Goal: Task Accomplishment & Management: Manage account settings

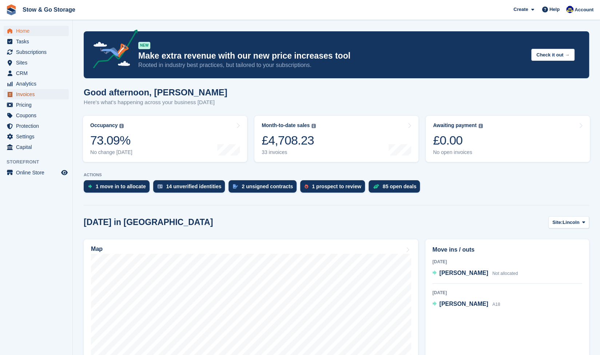
click at [49, 90] on span "Invoices" at bounding box center [38, 94] width 44 height 10
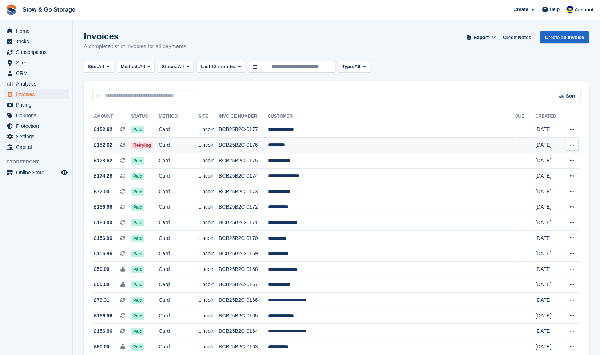
click at [176, 146] on td "Card" at bounding box center [179, 146] width 40 height 16
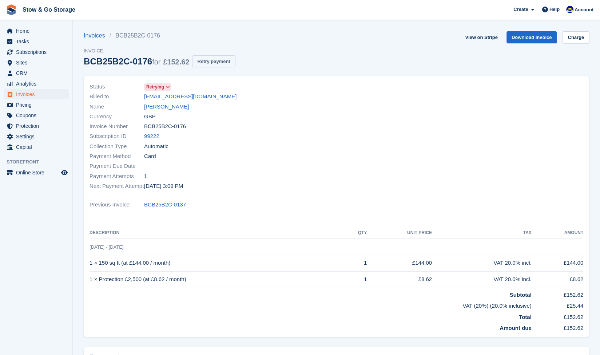
click at [209, 63] on button "Retry payment" at bounding box center [213, 61] width 43 height 12
click at [23, 32] on span "Home" at bounding box center [38, 31] width 44 height 10
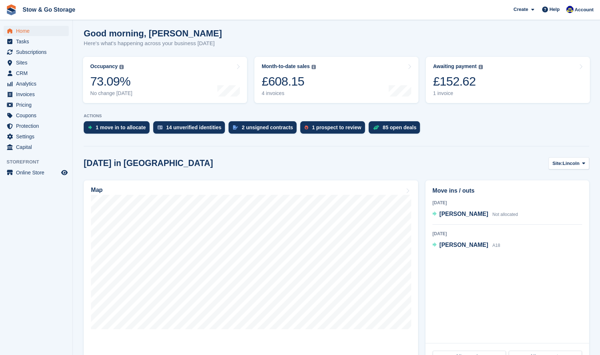
scroll to position [62, 0]
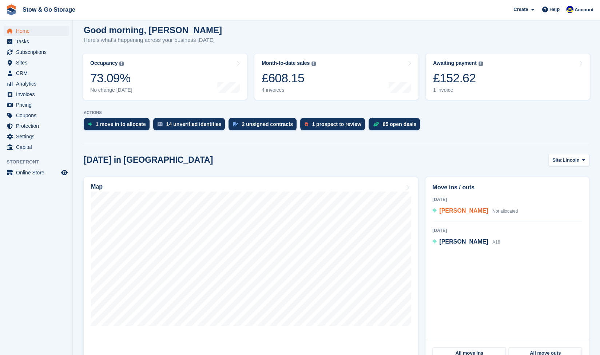
click at [471, 216] on div "Vikram Sherma Not allocated" at bounding box center [478, 210] width 79 height 9
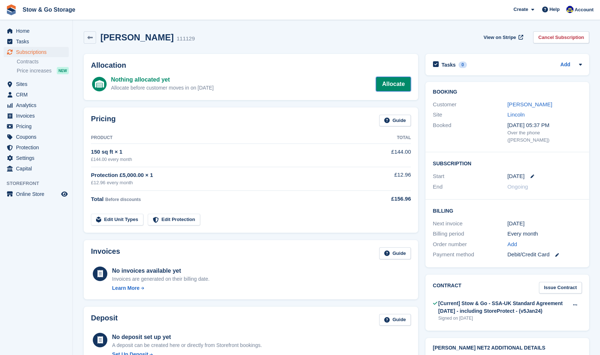
click at [390, 81] on link "Allocate" at bounding box center [393, 84] width 35 height 15
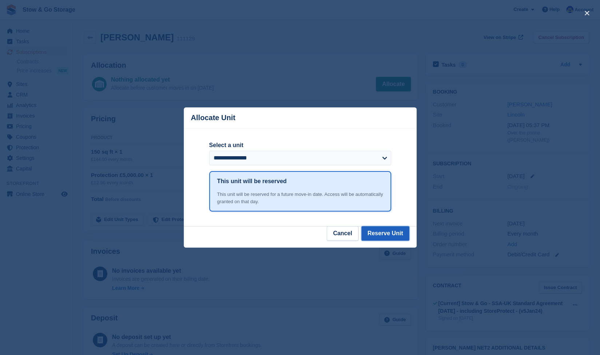
click at [394, 240] on button "Reserve Unit" at bounding box center [385, 233] width 48 height 15
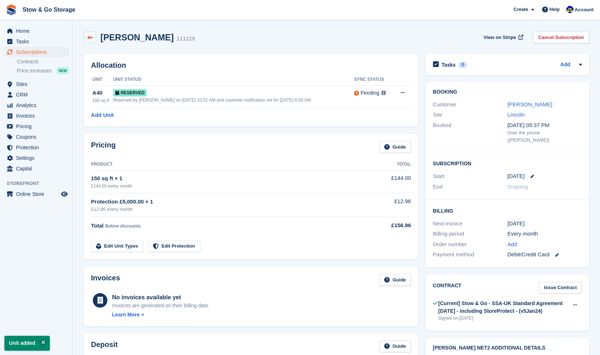
click at [84, 33] on link at bounding box center [90, 37] width 12 height 12
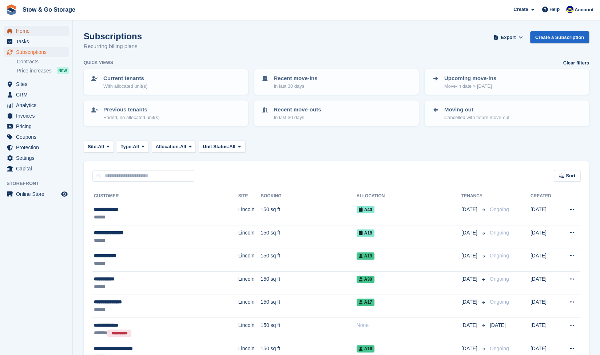
click at [20, 28] on span "Home" at bounding box center [38, 31] width 44 height 10
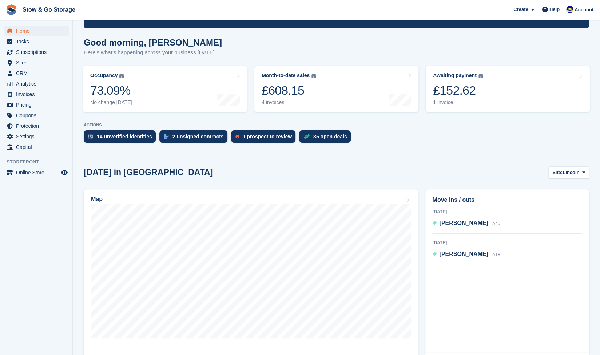
scroll to position [71, 0]
